Goal: Information Seeking & Learning: Check status

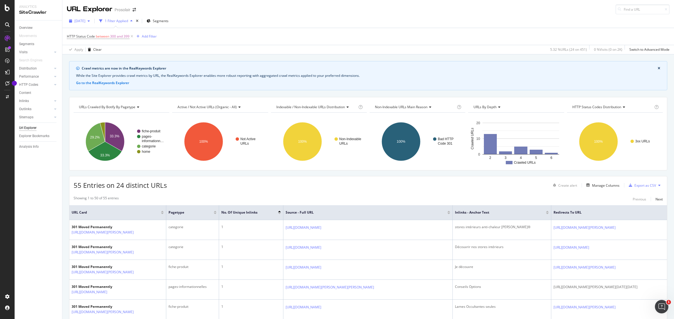
click at [85, 22] on span "[DATE]" at bounding box center [79, 21] width 11 height 5
click at [100, 36] on div "[DATE] 503 URLs" at bounding box center [100, 40] width 60 height 10
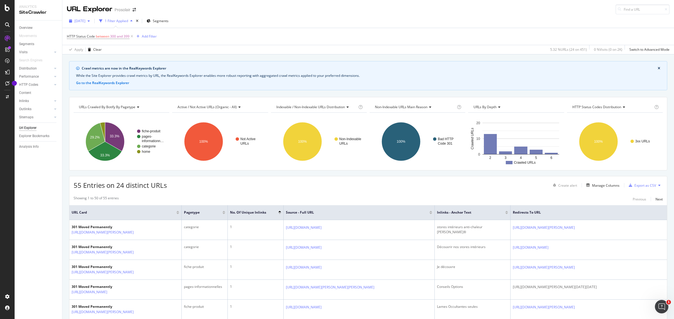
click at [85, 22] on span "[DATE]" at bounding box center [79, 21] width 11 height 5
click at [98, 43] on div "[DATE]" at bounding box center [87, 41] width 25 height 5
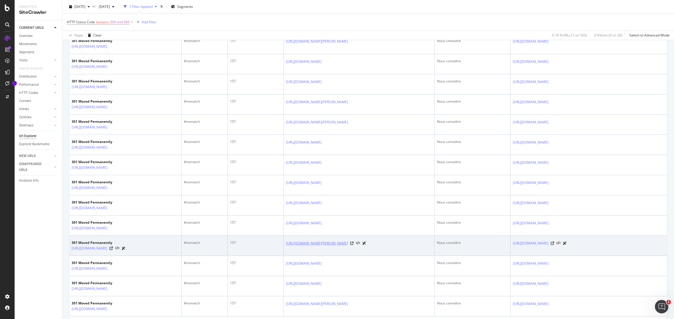
scroll to position [956, 0]
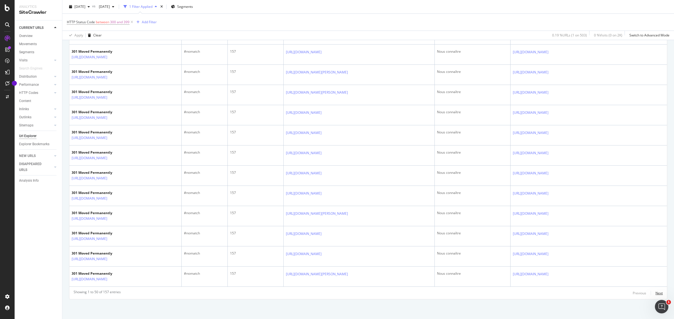
click at [655, 292] on div "Next" at bounding box center [658, 293] width 7 height 5
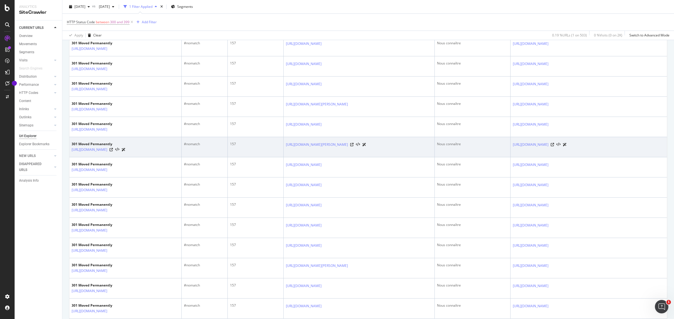
scroll to position [959, 0]
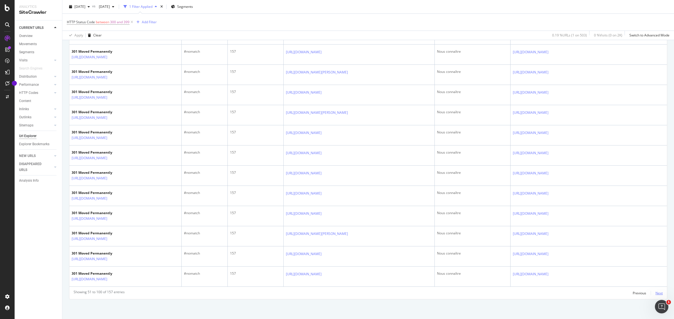
click at [655, 293] on div "Next" at bounding box center [658, 293] width 7 height 5
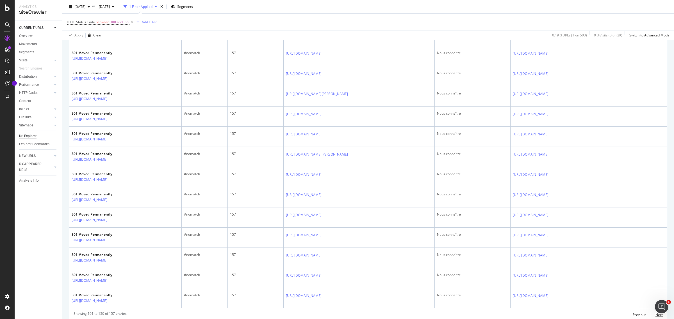
scroll to position [956, 0]
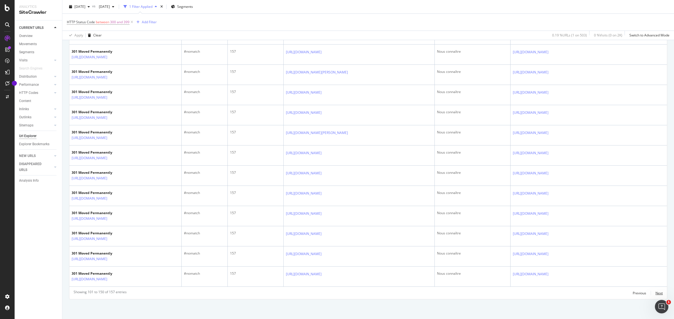
click at [655, 292] on div "Next" at bounding box center [658, 293] width 7 height 5
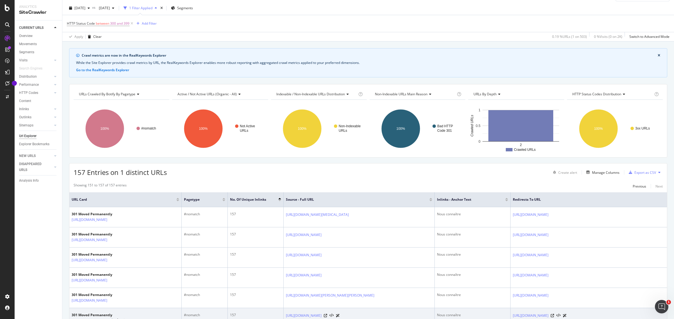
scroll to position [0, 0]
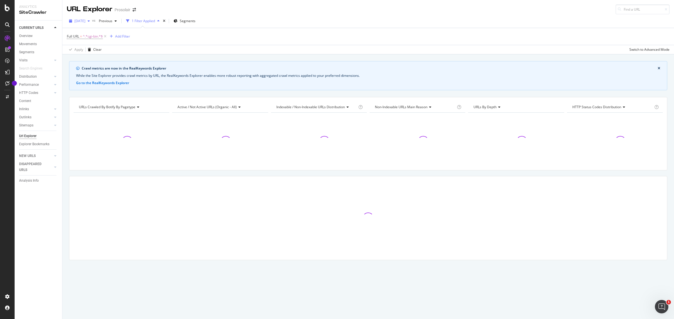
click at [85, 19] on span "[DATE]" at bounding box center [79, 21] width 11 height 5
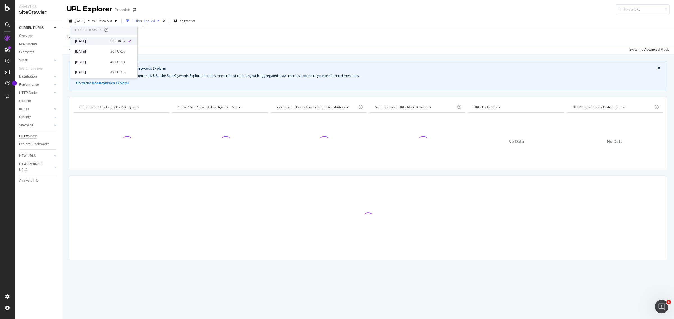
click at [101, 39] on div "[DATE]" at bounding box center [90, 41] width 31 height 5
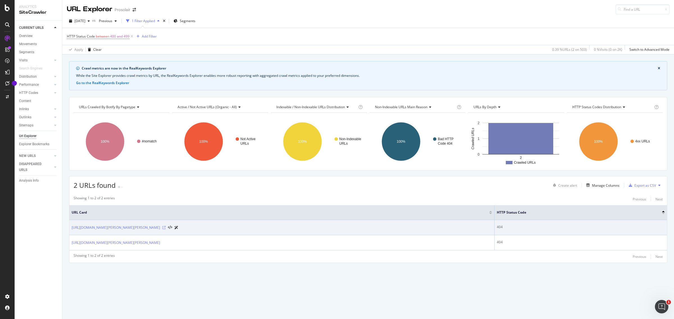
click at [166, 229] on icon at bounding box center [163, 227] width 3 height 3
